Goal: Task Accomplishment & Management: Use online tool/utility

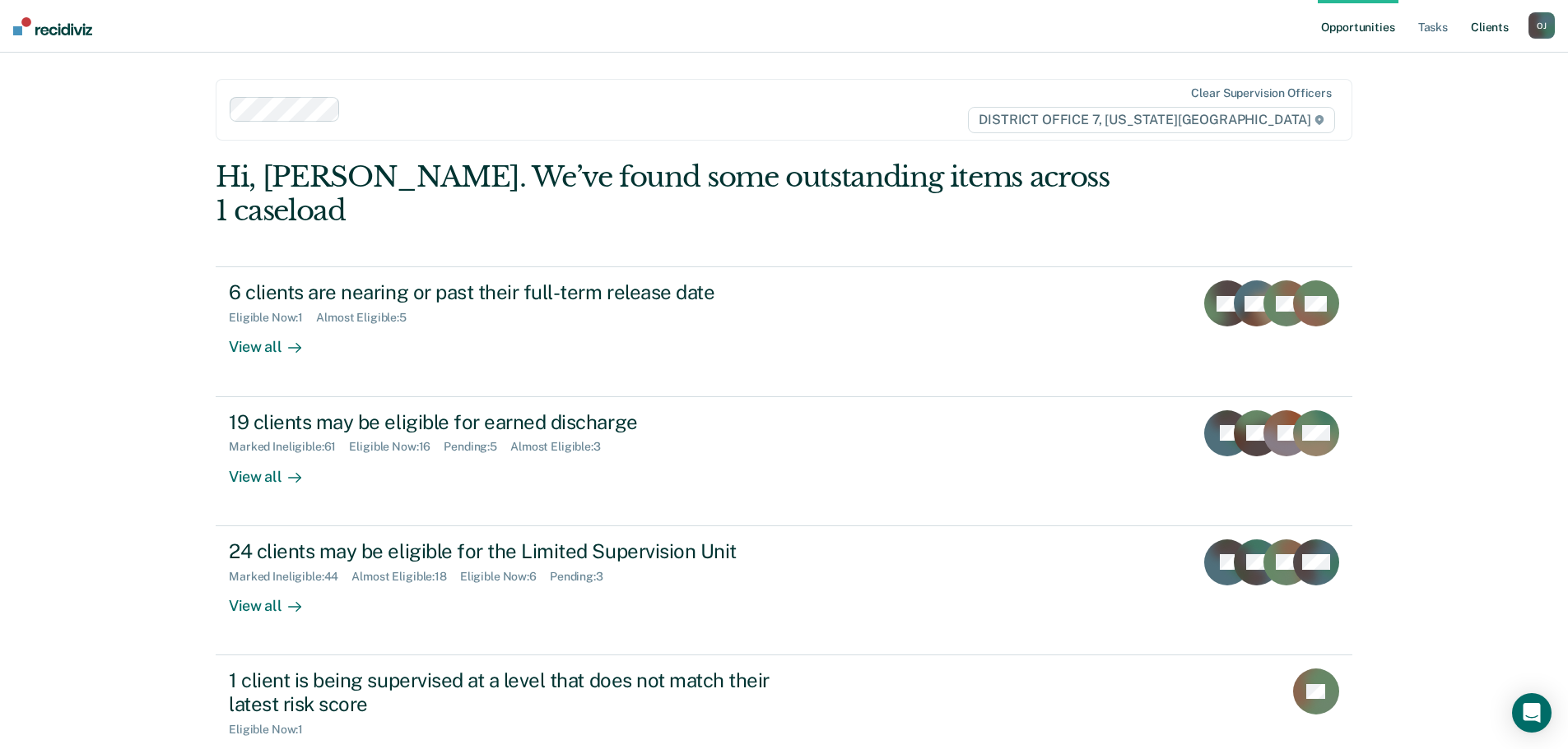
click at [1499, 29] on link "Client s" at bounding box center [1488, 26] width 44 height 52
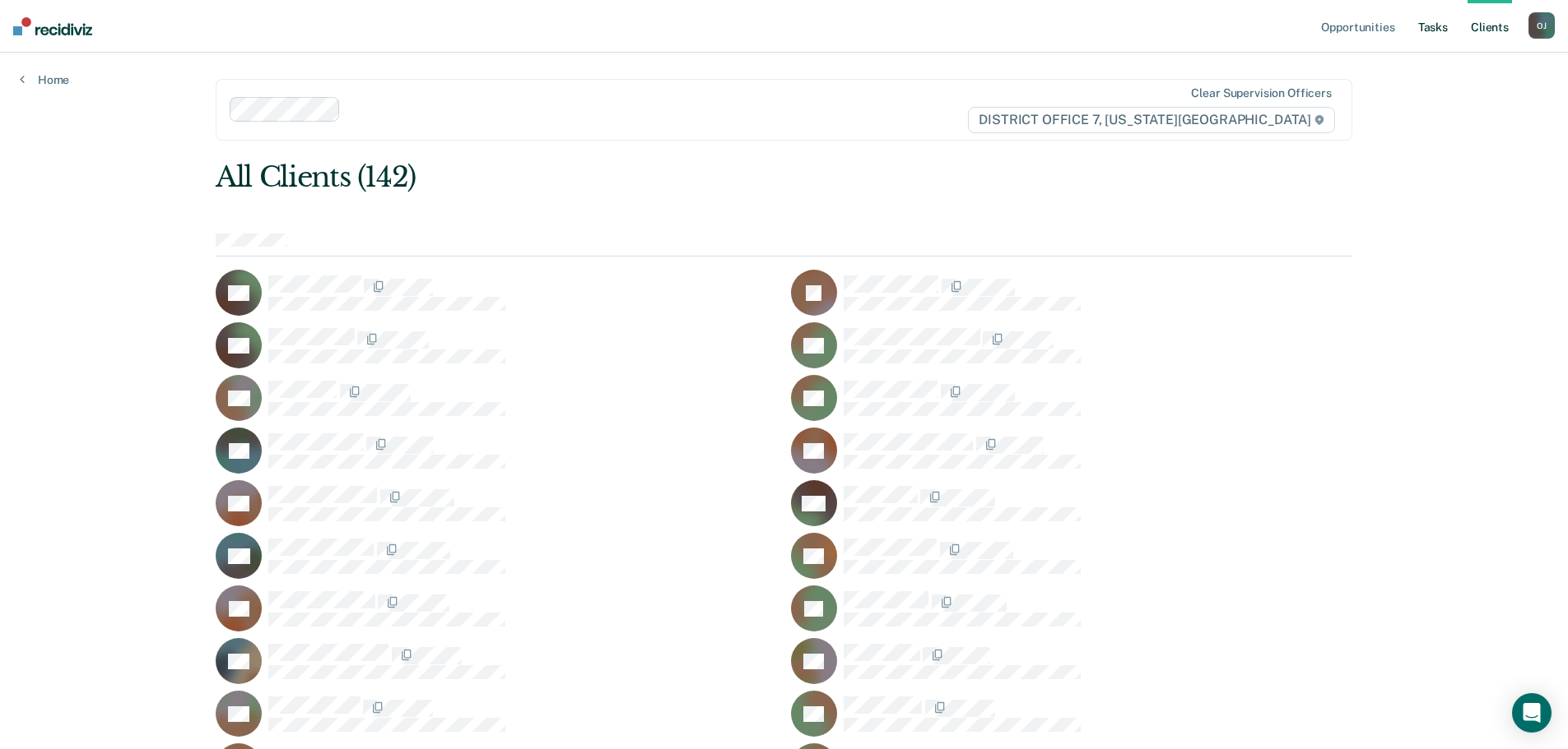
click at [1423, 32] on link "Tasks" at bounding box center [1432, 26] width 36 height 52
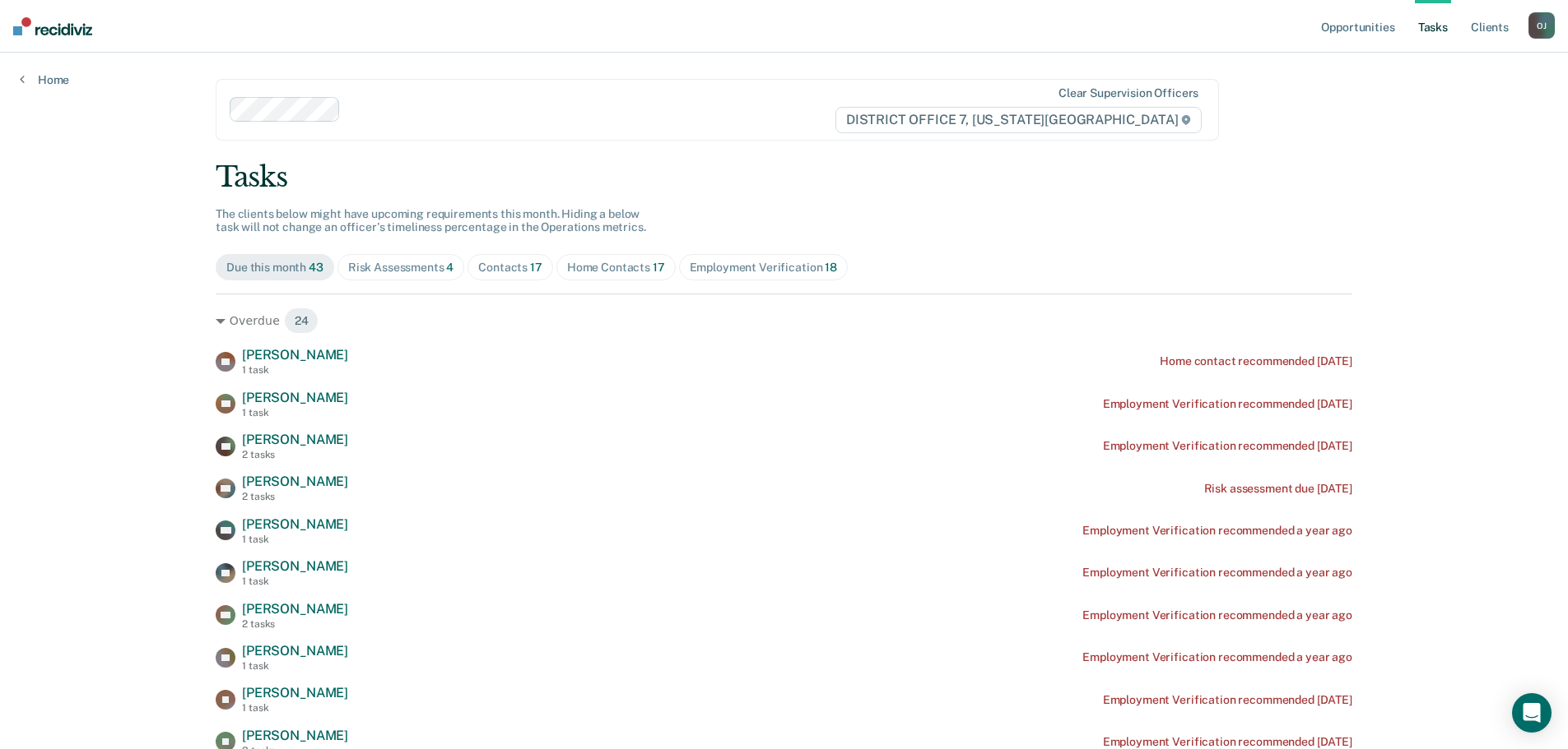
click at [633, 277] on span "Home Contacts 17" at bounding box center [617, 267] width 120 height 26
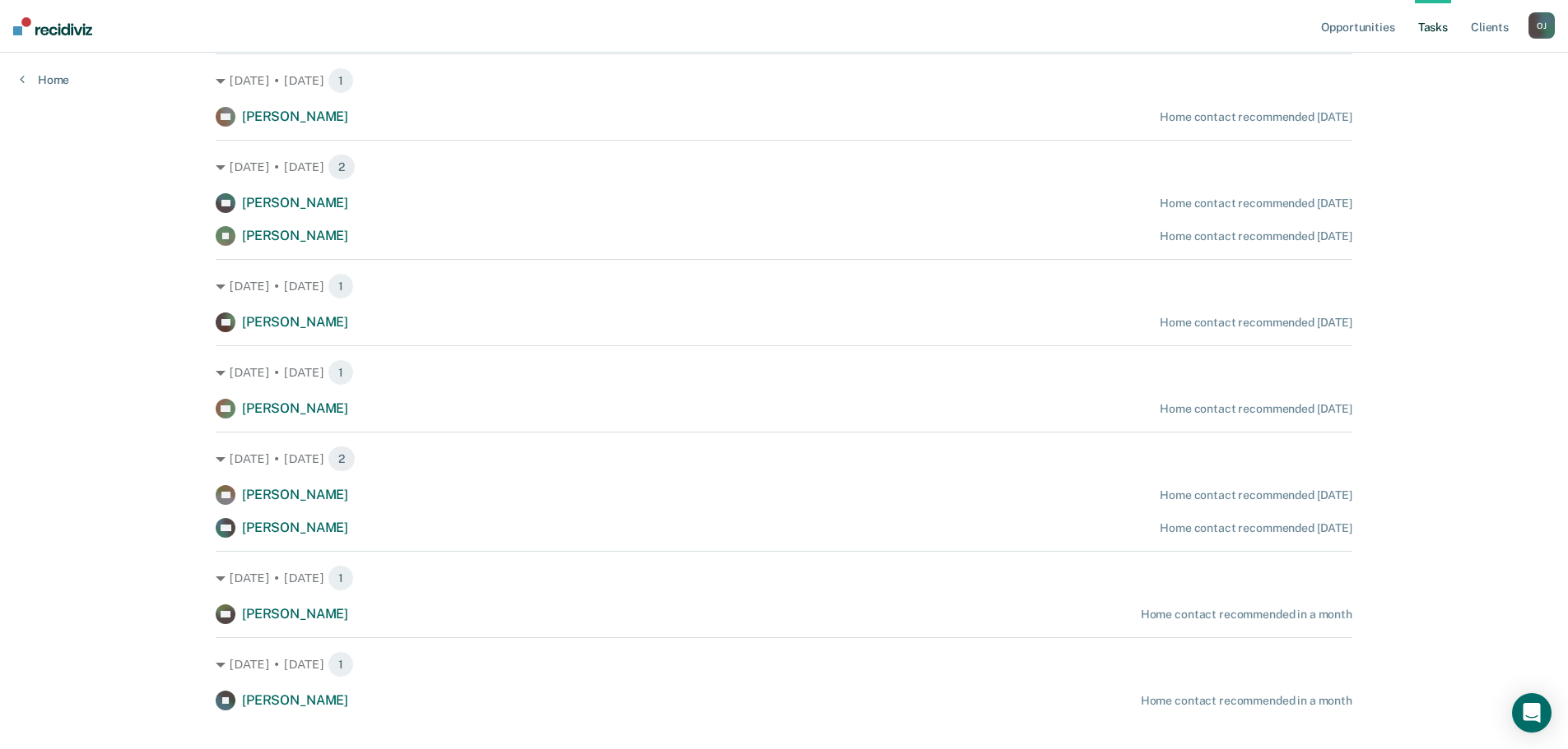
scroll to position [958, 0]
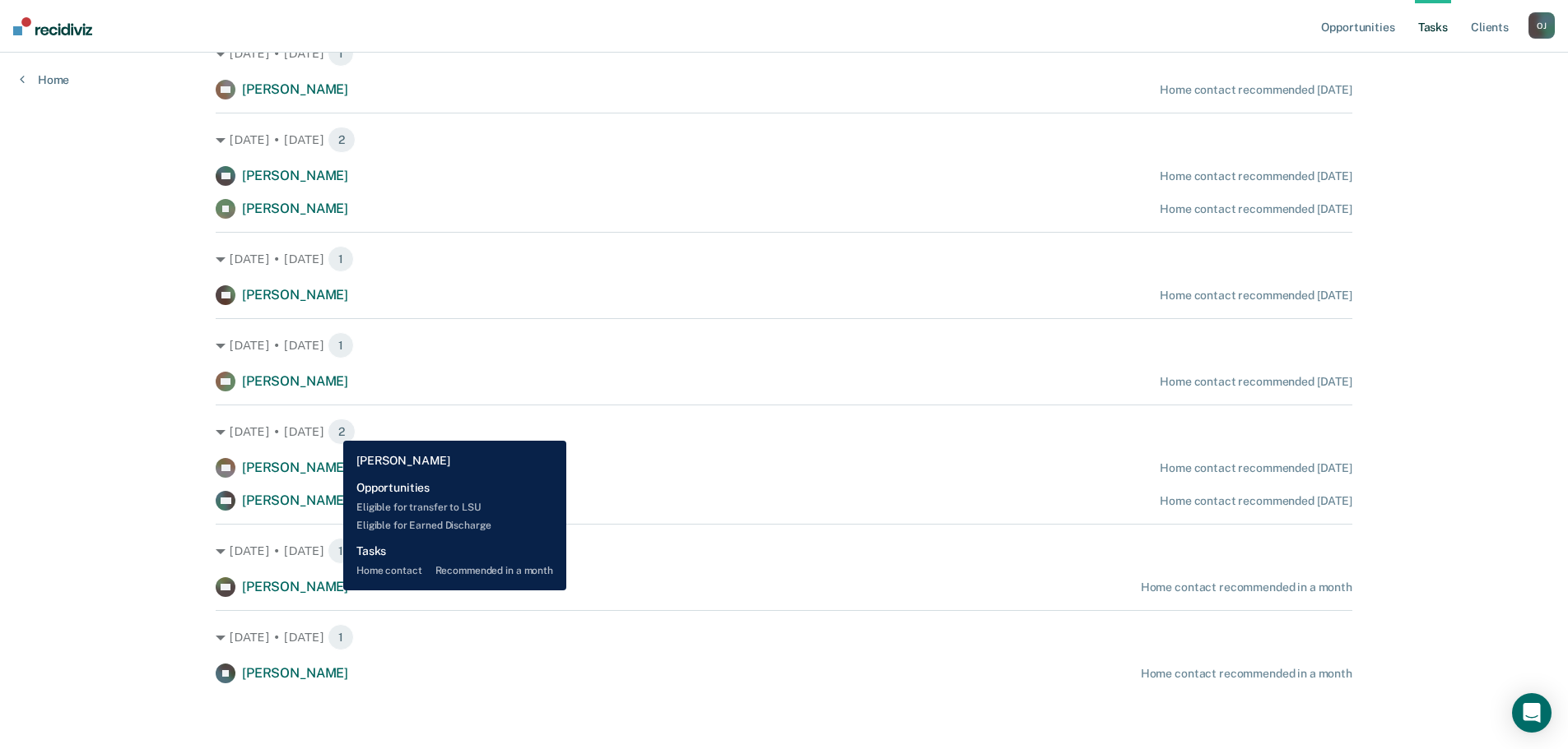
click at [331, 591] on span "[PERSON_NAME]" at bounding box center [295, 586] width 106 height 16
